Goal: Information Seeking & Learning: Compare options

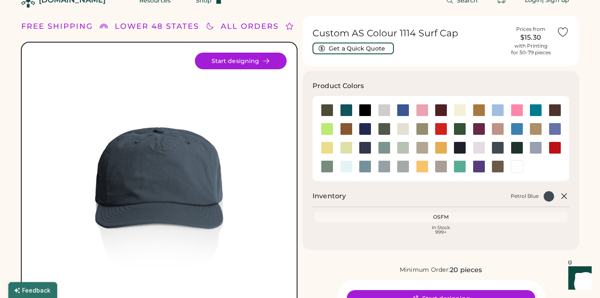
scroll to position [5, 0]
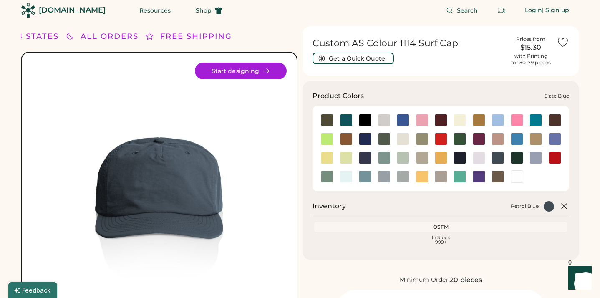
click at [367, 174] on div at bounding box center [365, 176] width 13 height 13
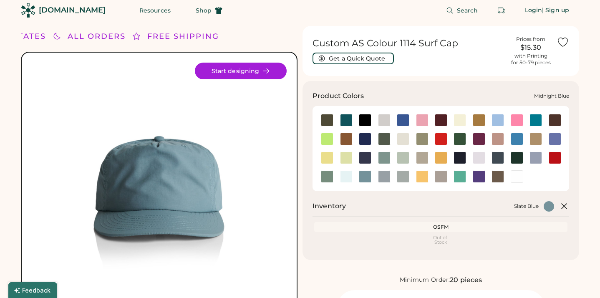
click at [367, 156] on div at bounding box center [365, 157] width 13 height 13
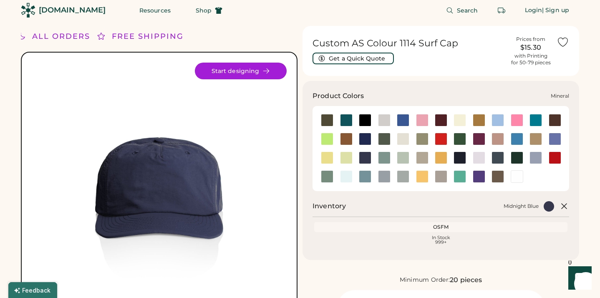
click at [383, 156] on div at bounding box center [384, 157] width 13 height 13
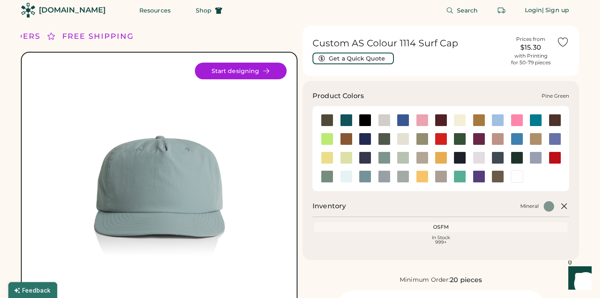
click at [521, 158] on div at bounding box center [517, 157] width 13 height 13
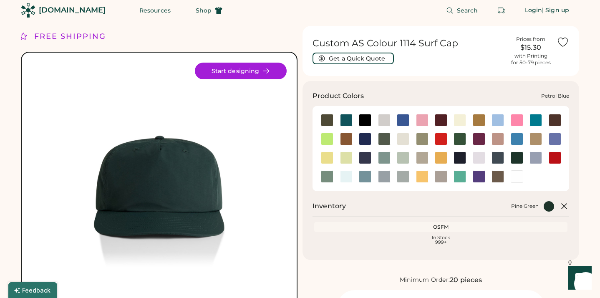
click at [497, 158] on div at bounding box center [498, 157] width 13 height 13
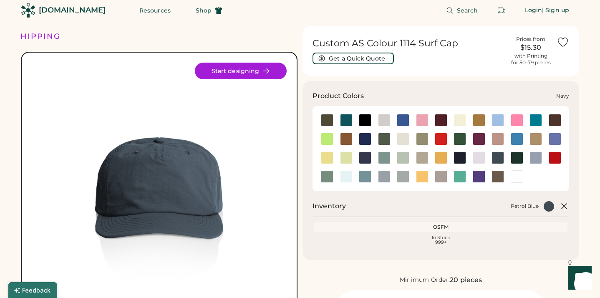
click at [459, 155] on div at bounding box center [460, 157] width 13 height 13
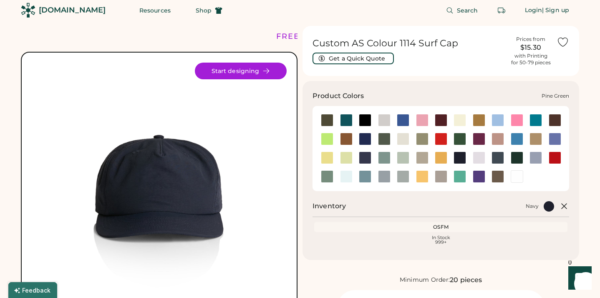
click at [515, 157] on div at bounding box center [517, 157] width 13 height 13
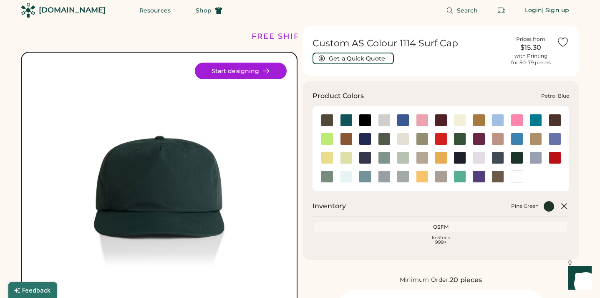
click at [501, 157] on div at bounding box center [498, 157] width 13 height 13
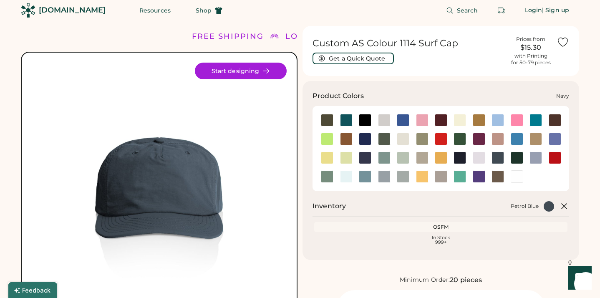
click at [459, 158] on div at bounding box center [460, 157] width 13 height 13
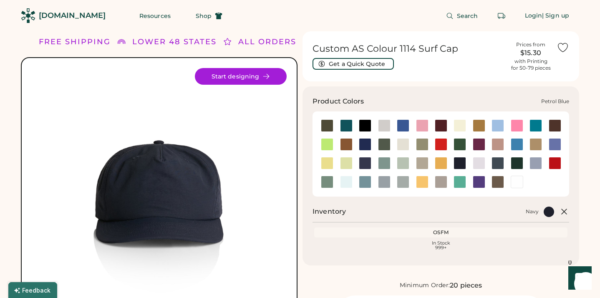
click at [498, 161] on div at bounding box center [498, 163] width 13 height 13
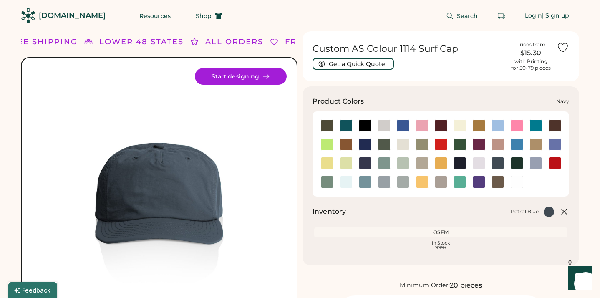
click at [459, 162] on div at bounding box center [460, 163] width 13 height 13
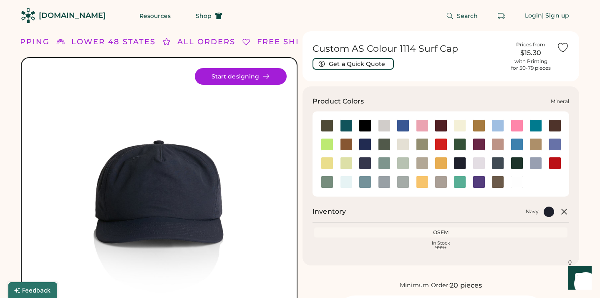
click at [381, 161] on div at bounding box center [384, 163] width 13 height 13
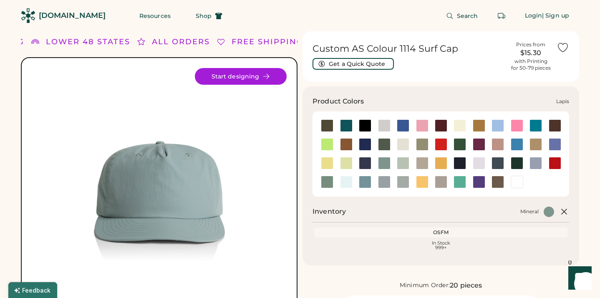
click at [555, 146] on div at bounding box center [555, 144] width 13 height 13
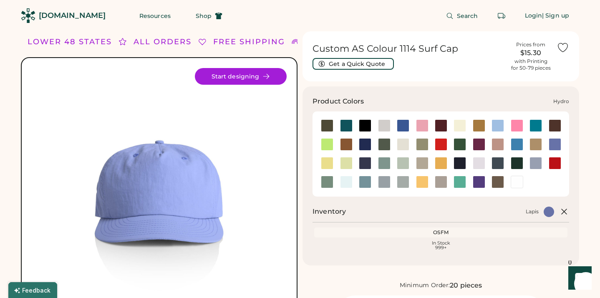
click at [518, 142] on div at bounding box center [517, 144] width 13 height 13
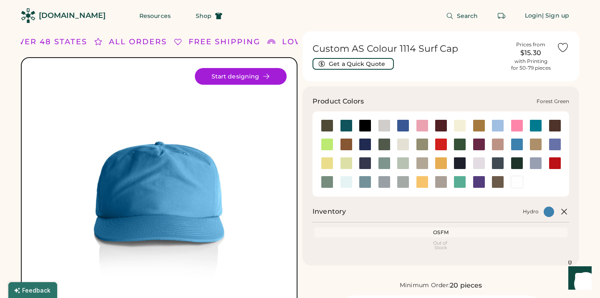
click at [461, 141] on div at bounding box center [460, 144] width 13 height 13
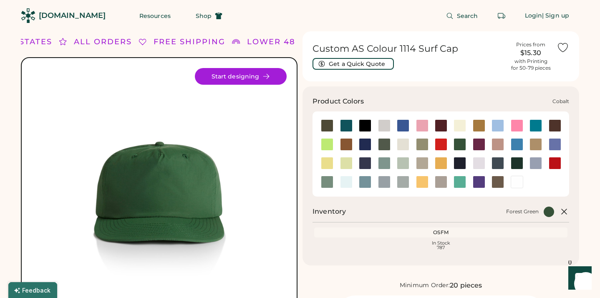
click at [364, 143] on div at bounding box center [365, 144] width 13 height 13
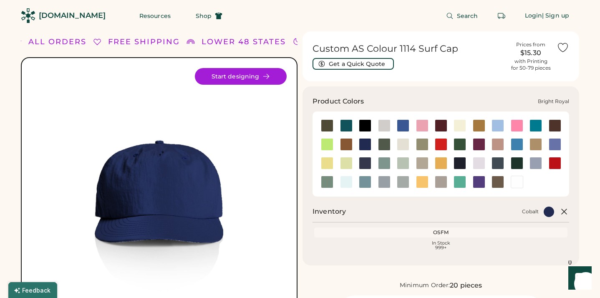
click at [405, 124] on div at bounding box center [403, 125] width 13 height 13
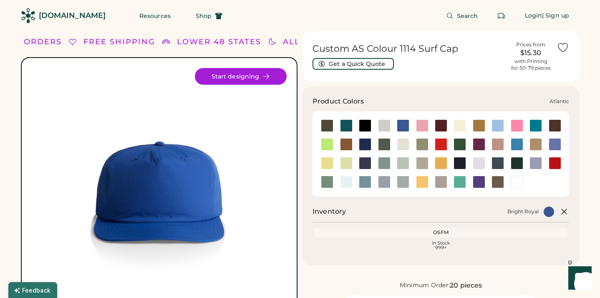
click at [343, 121] on div at bounding box center [346, 125] width 13 height 13
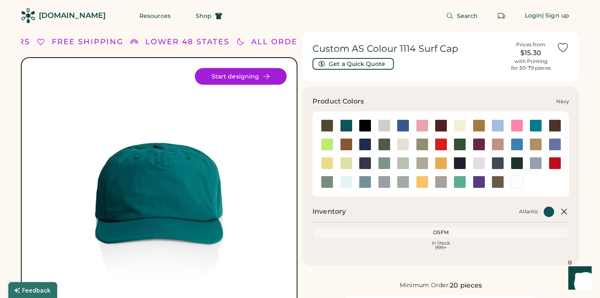
click at [460, 161] on div at bounding box center [460, 163] width 13 height 13
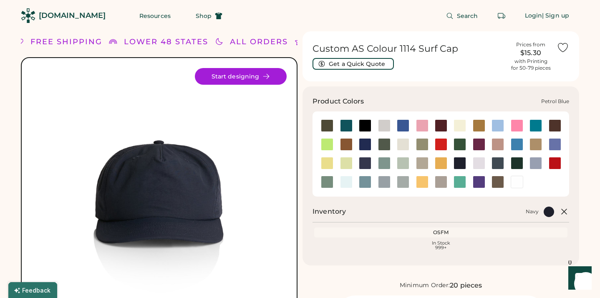
click at [497, 164] on div at bounding box center [498, 163] width 13 height 13
